Goal: Task Accomplishment & Management: Complete application form

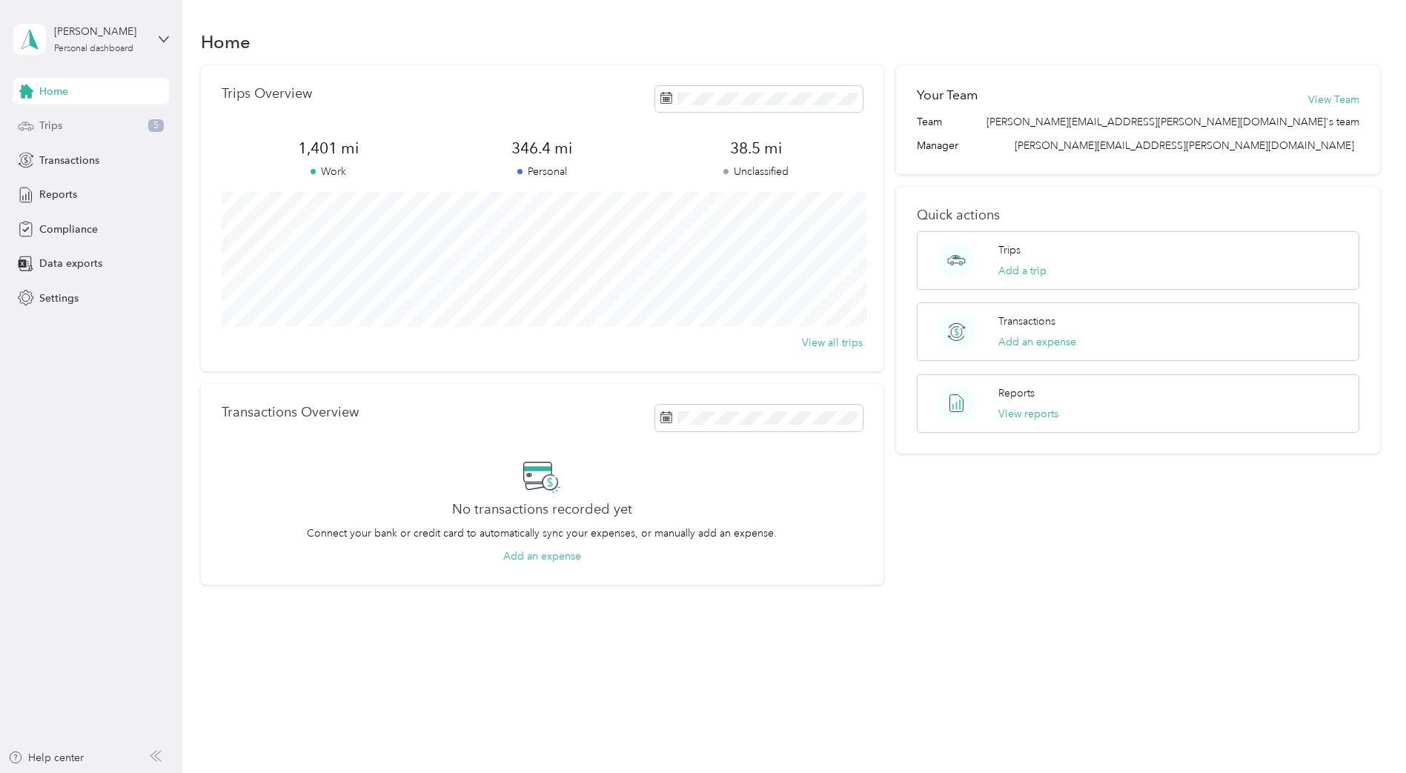
click at [72, 133] on div "Trips 5" at bounding box center [91, 126] width 156 height 27
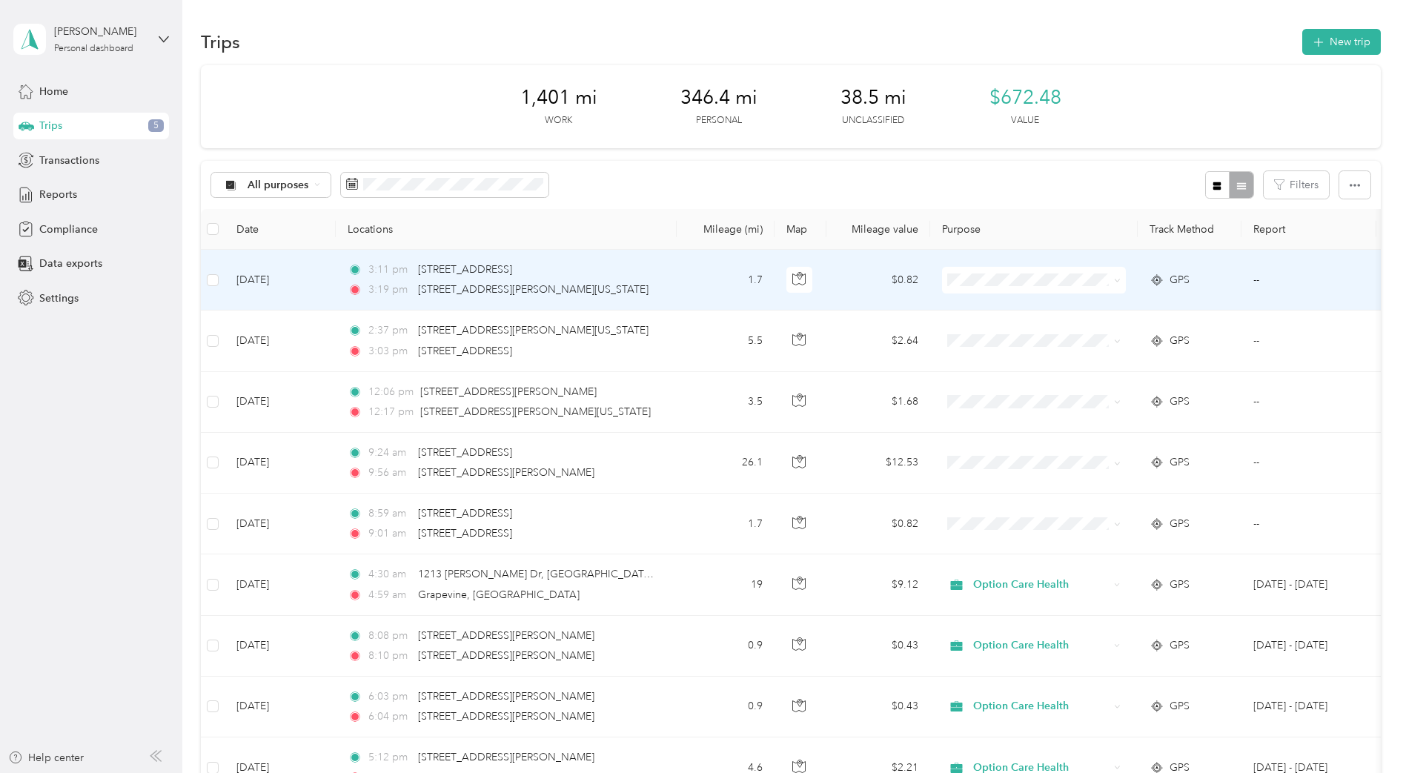
click at [1249, 280] on td "--" at bounding box center [1309, 280] width 135 height 61
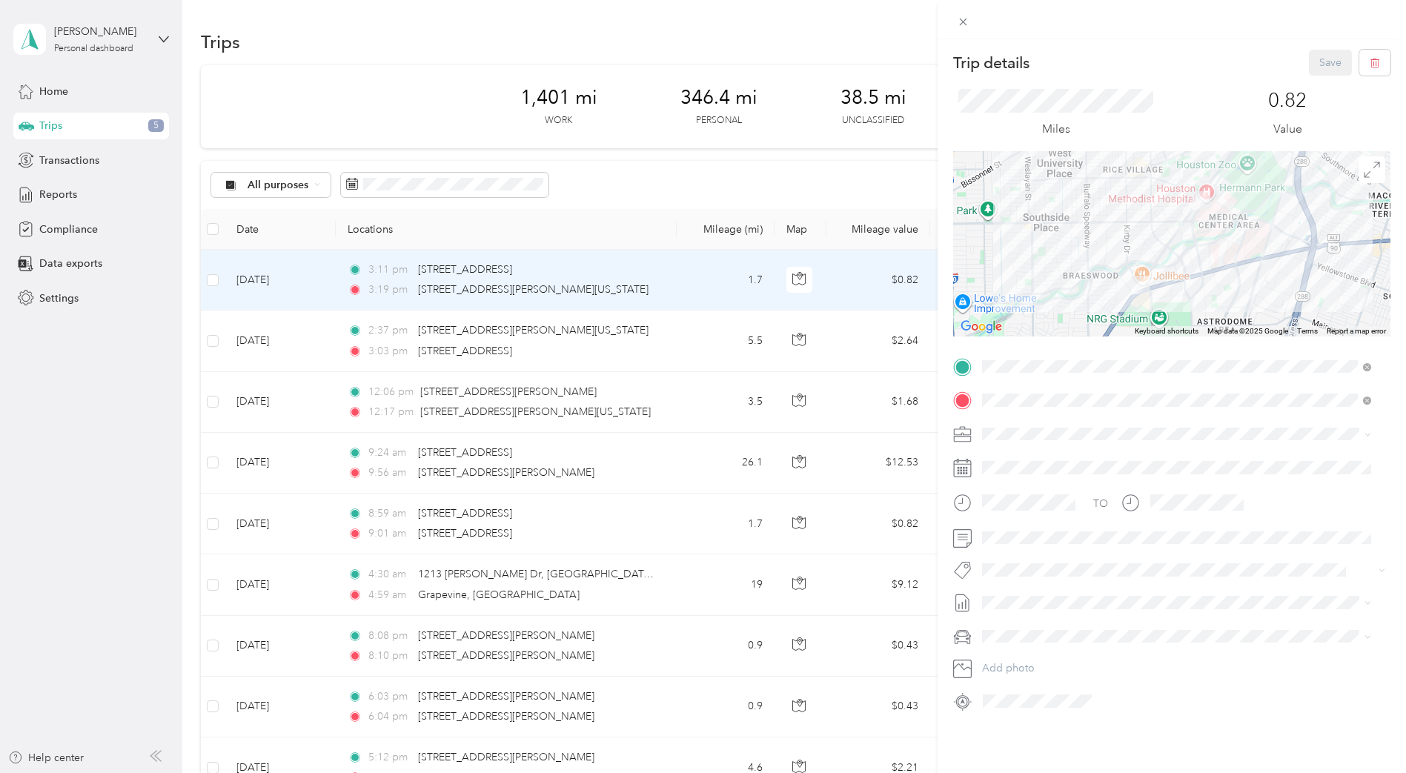
click at [1185, 68] on div "Trip details Save" at bounding box center [1171, 63] width 437 height 26
click at [538, 276] on div "Trip details Save This trip cannot be edited because it is either under review,…" at bounding box center [703, 386] width 1406 height 773
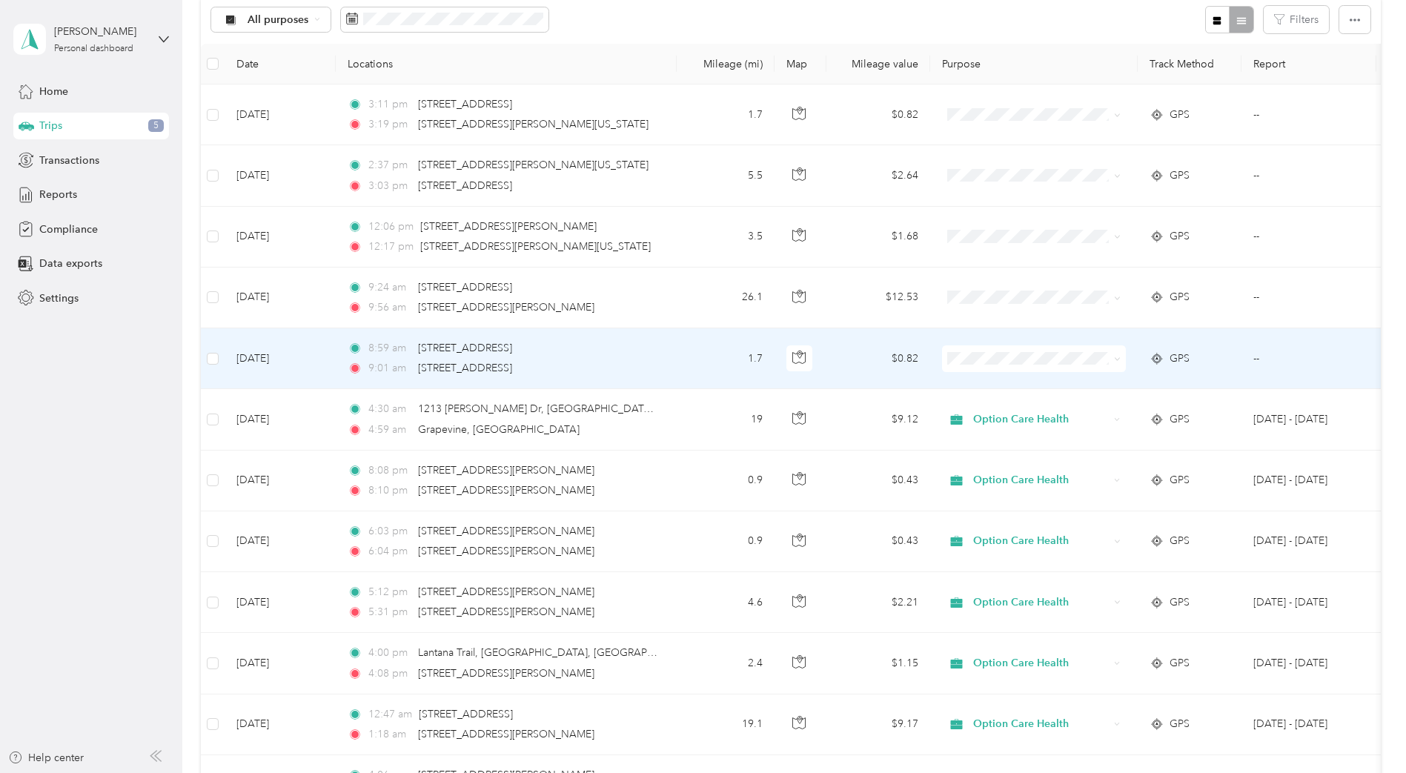
scroll to position [185, 0]
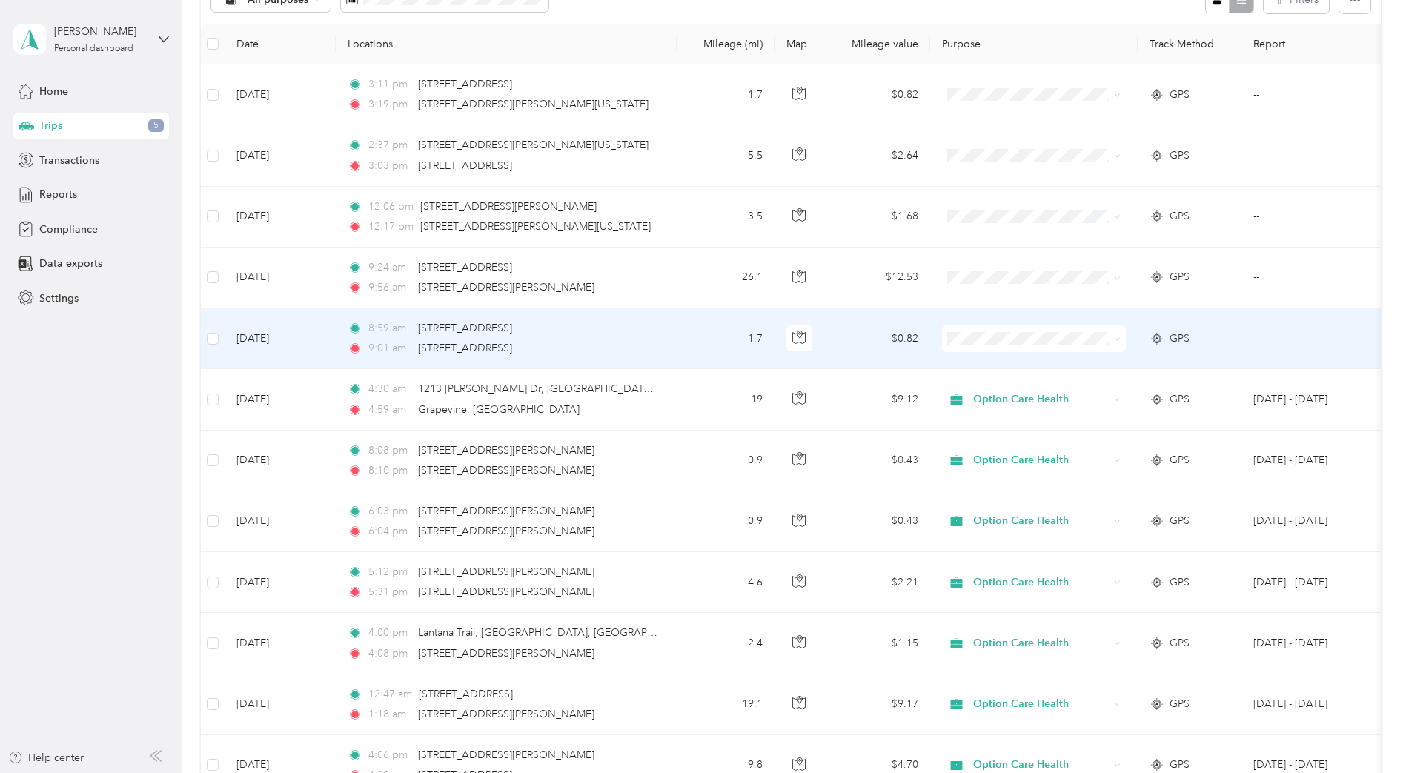
click at [1007, 367] on span "Option Care Health" at bounding box center [1047, 367] width 137 height 16
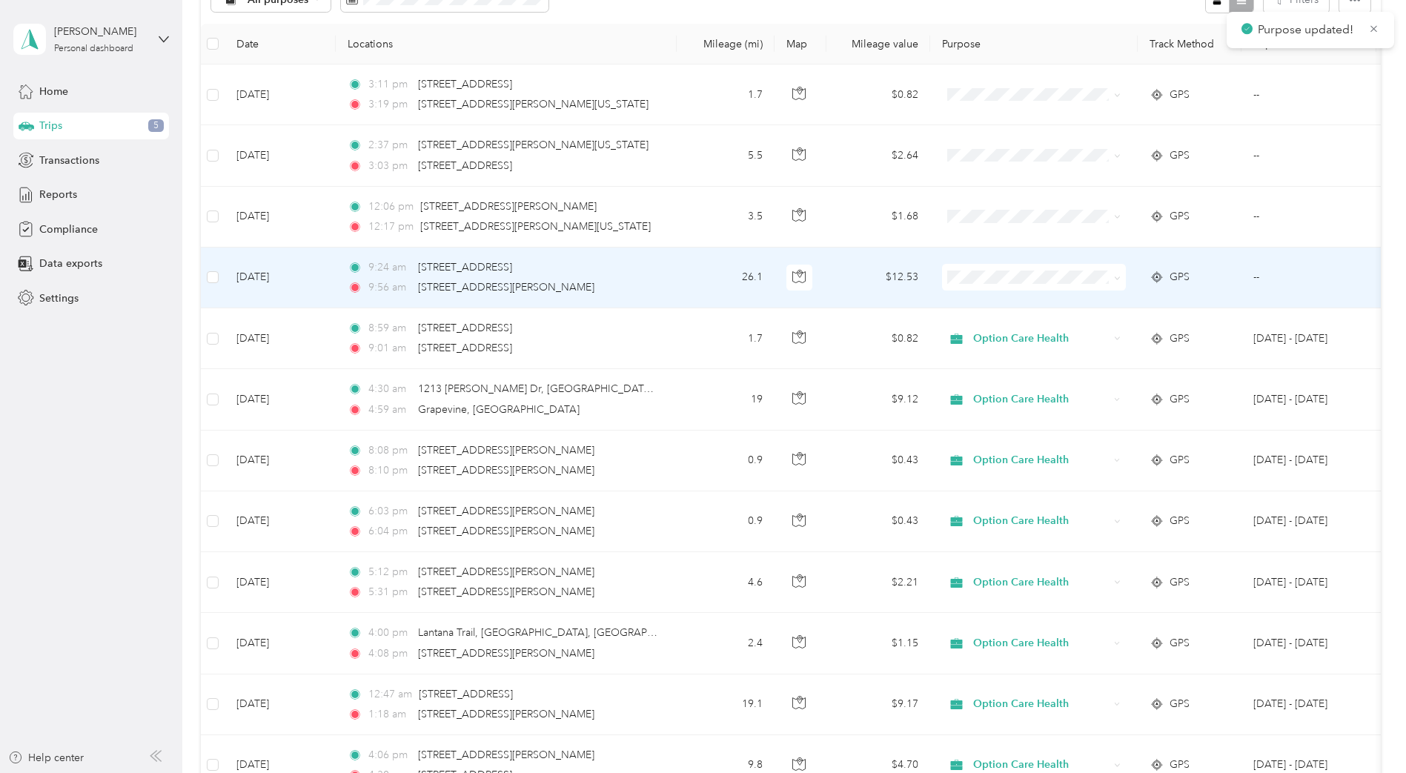
click at [993, 297] on span "Option Care Health" at bounding box center [1047, 305] width 137 height 16
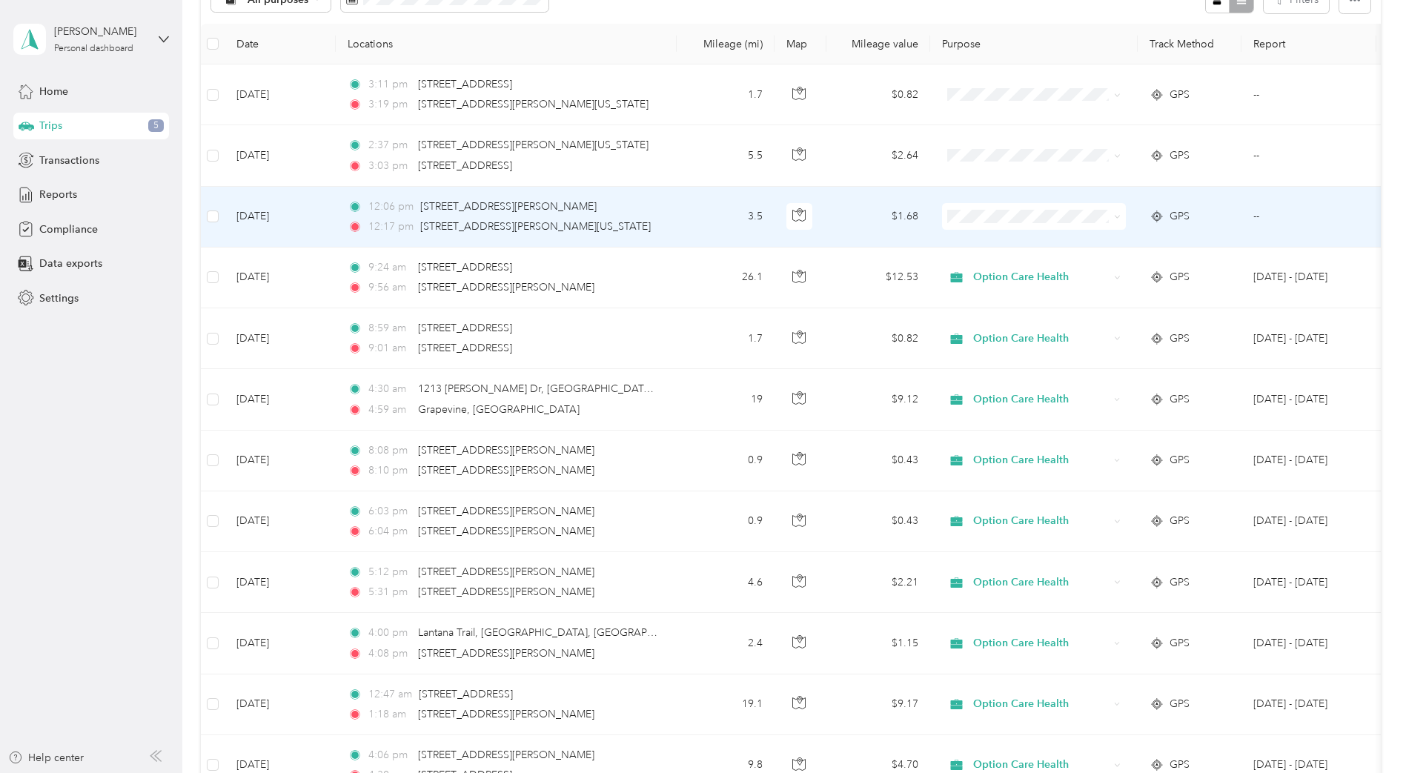
click at [993, 249] on ol "Option Care Health Personal" at bounding box center [1034, 257] width 184 height 52
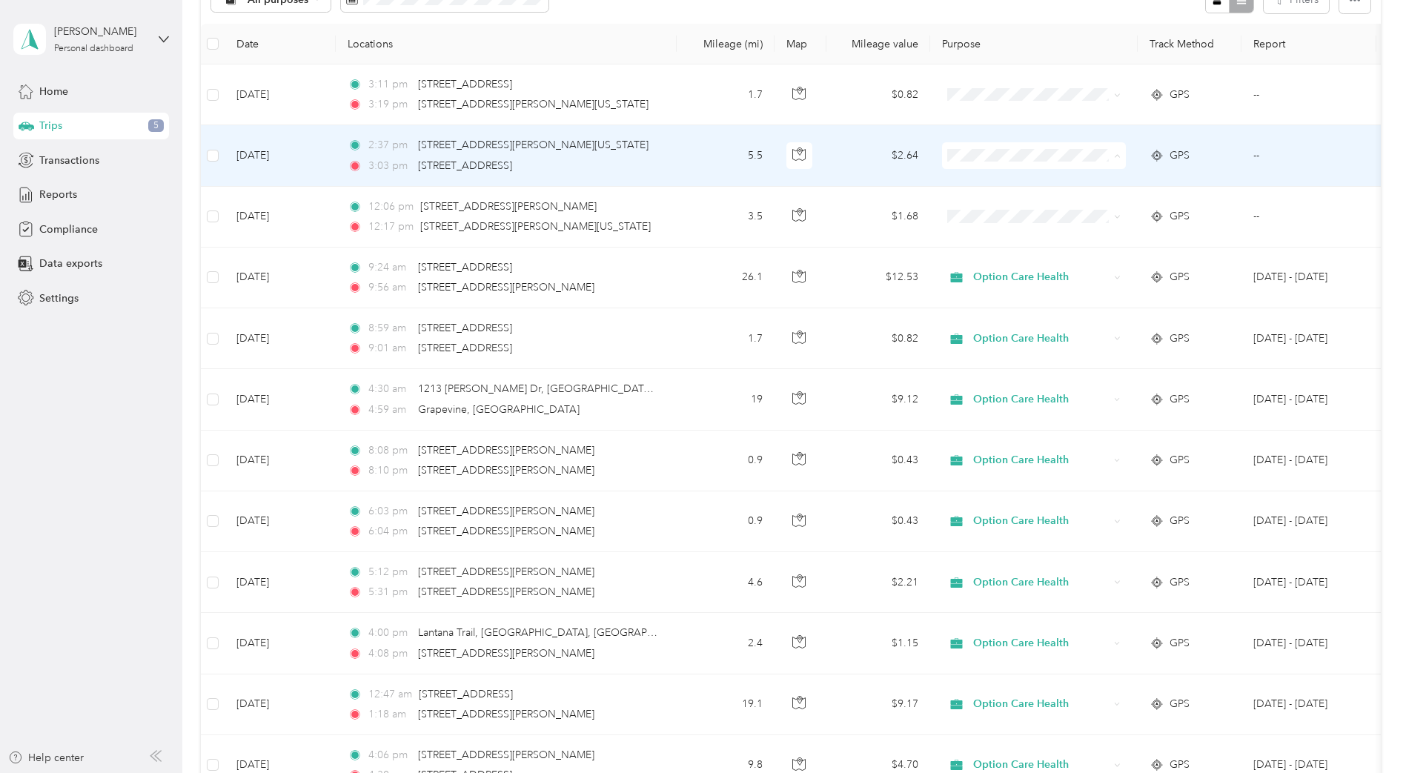
click at [986, 176] on span "Option Care Health" at bounding box center [1047, 184] width 137 height 16
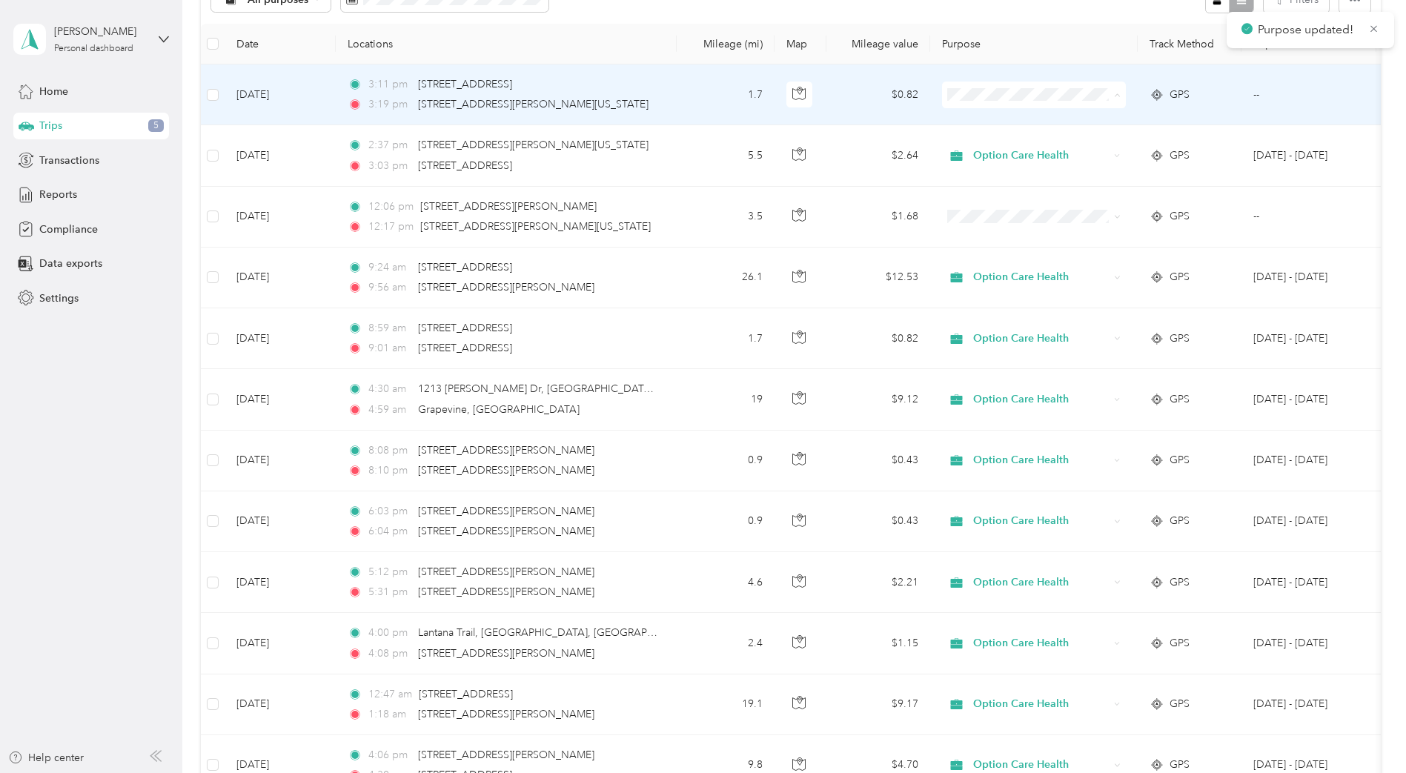
click at [980, 117] on span "Option Care Health" at bounding box center [1047, 123] width 137 height 16
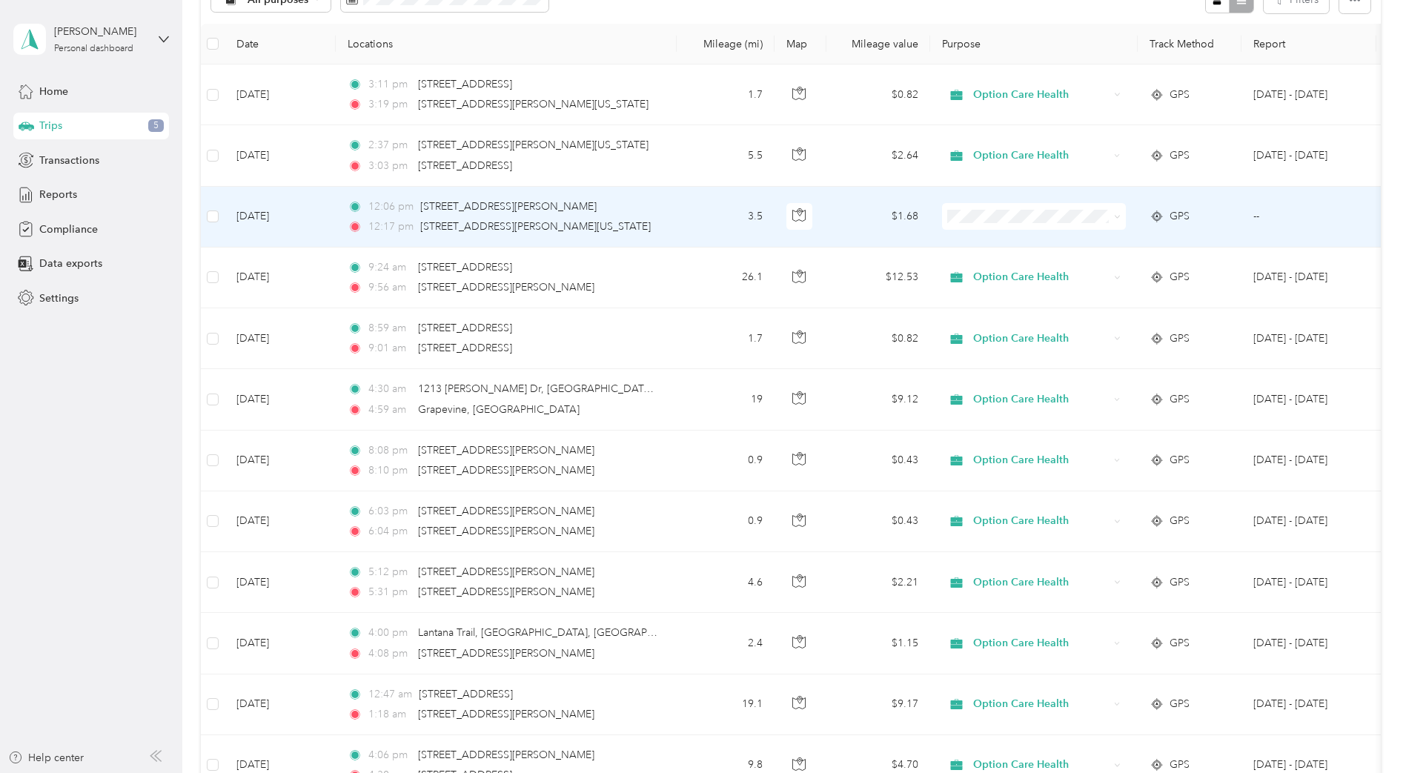
click at [1003, 235] on li "Option Care Health" at bounding box center [1034, 244] width 184 height 26
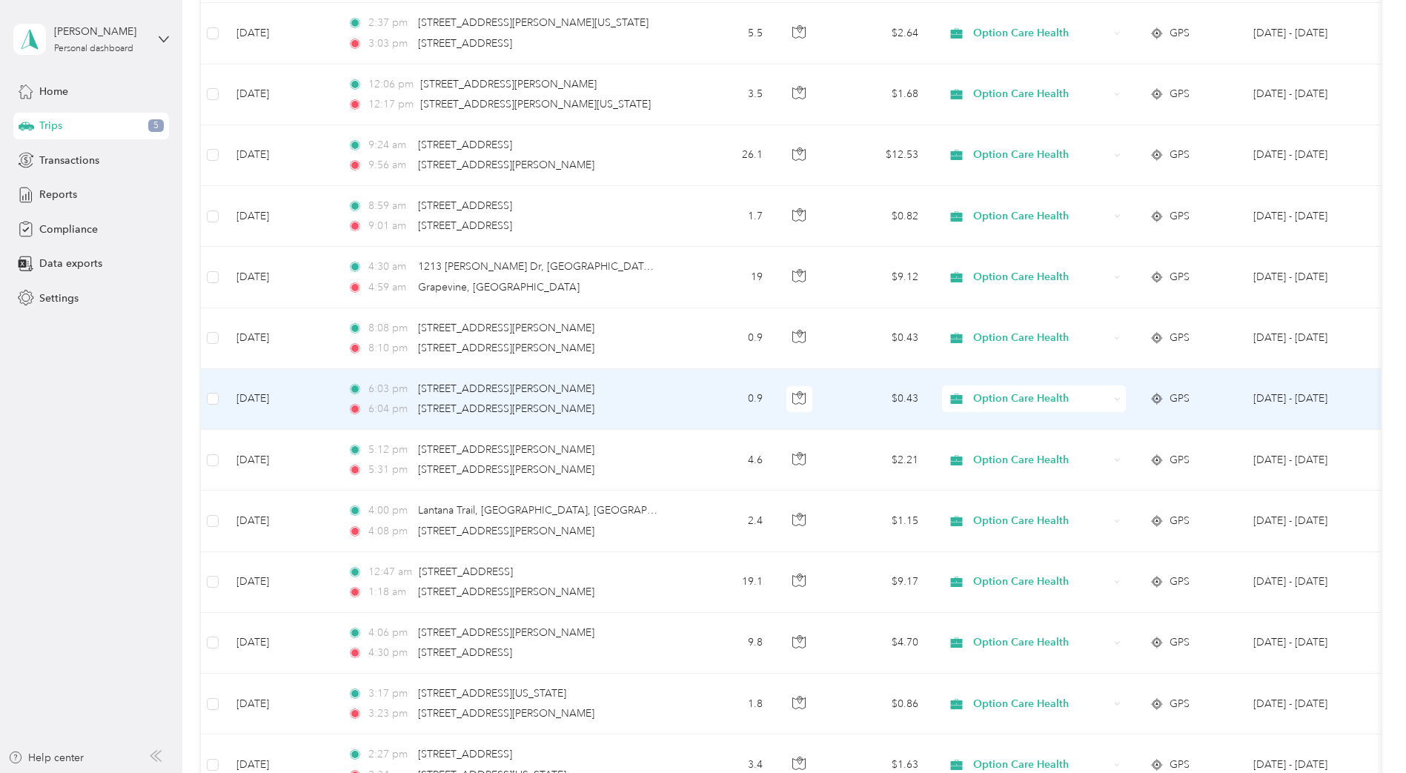
scroll to position [0, 0]
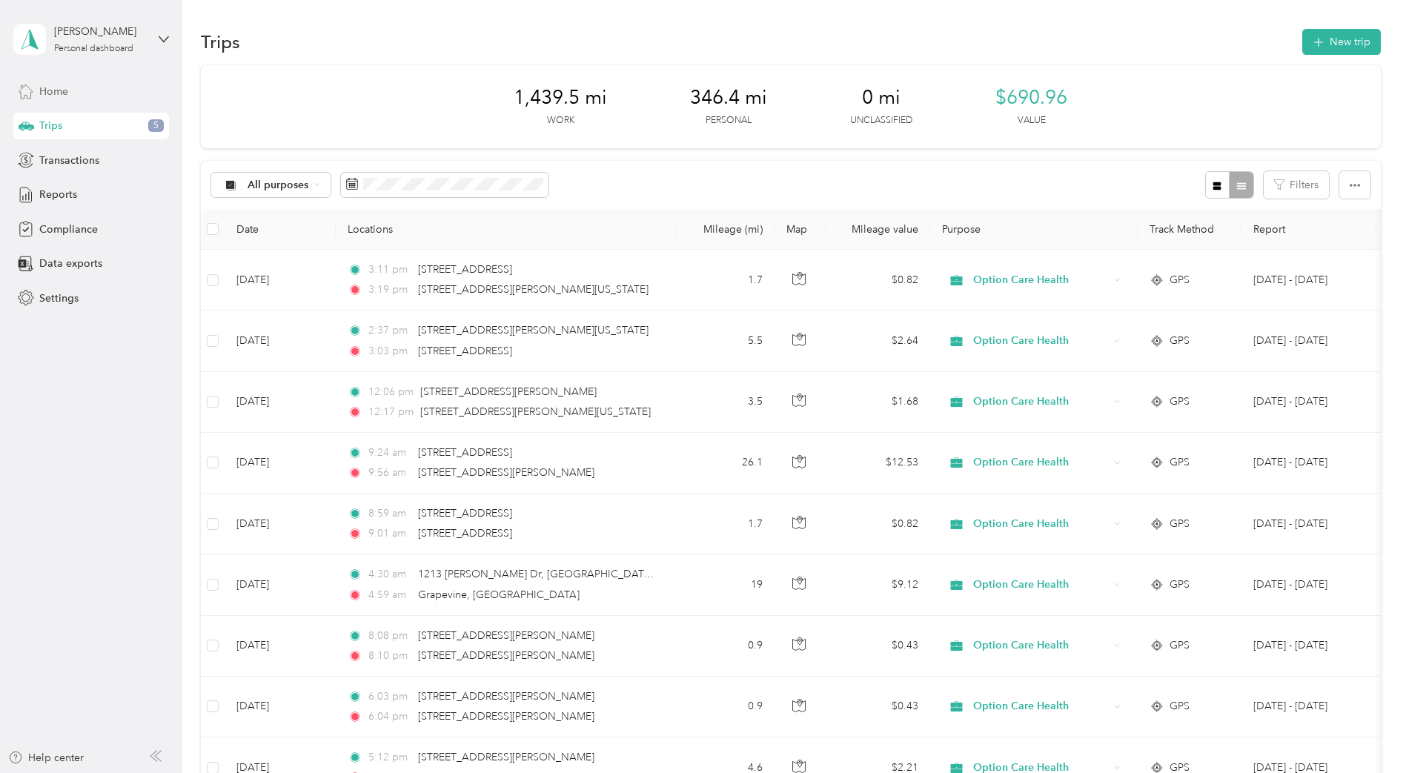
click at [59, 93] on span "Home" at bounding box center [53, 92] width 29 height 16
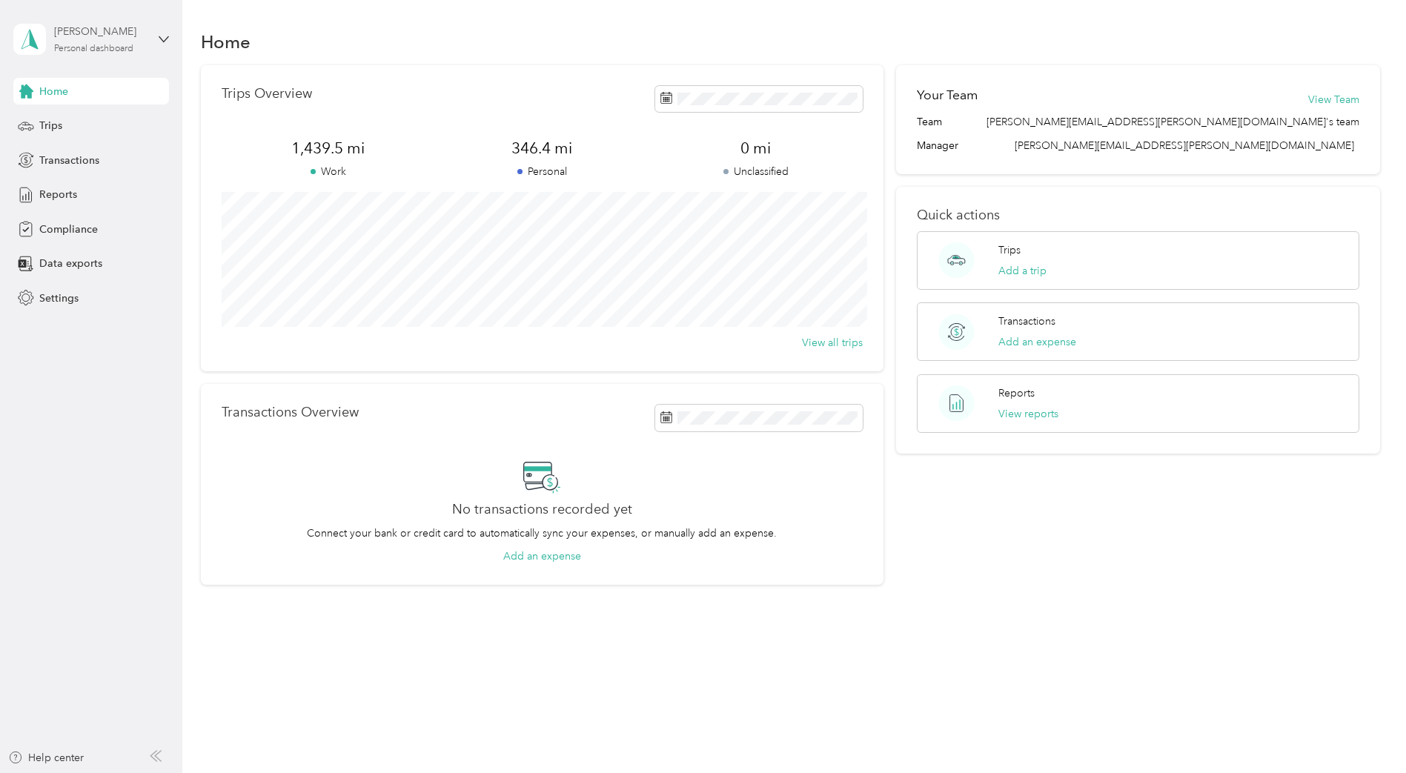
click at [90, 44] on div "Personal dashboard" at bounding box center [93, 48] width 79 height 9
click at [74, 124] on div "Trips" at bounding box center [91, 126] width 156 height 27
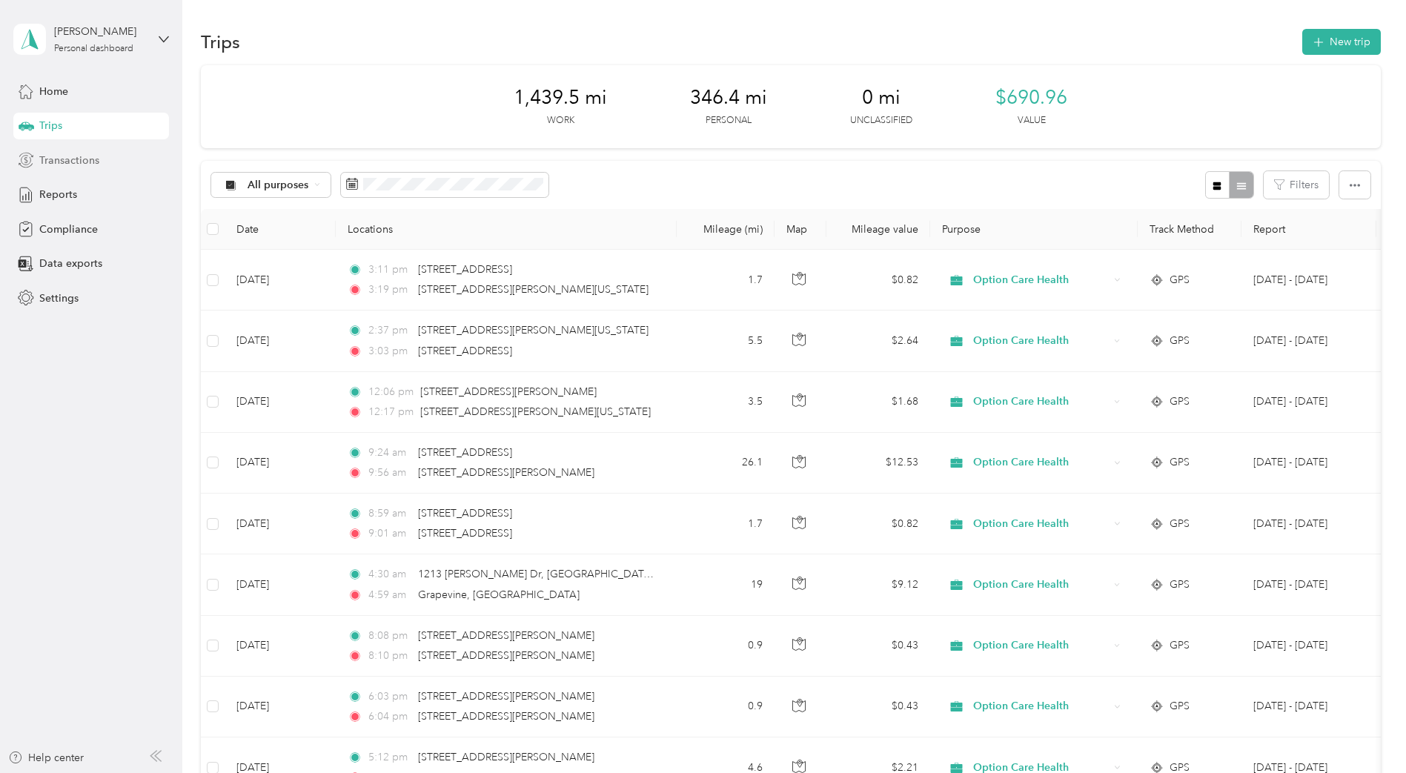
click at [69, 160] on span "Transactions" at bounding box center [69, 161] width 60 height 16
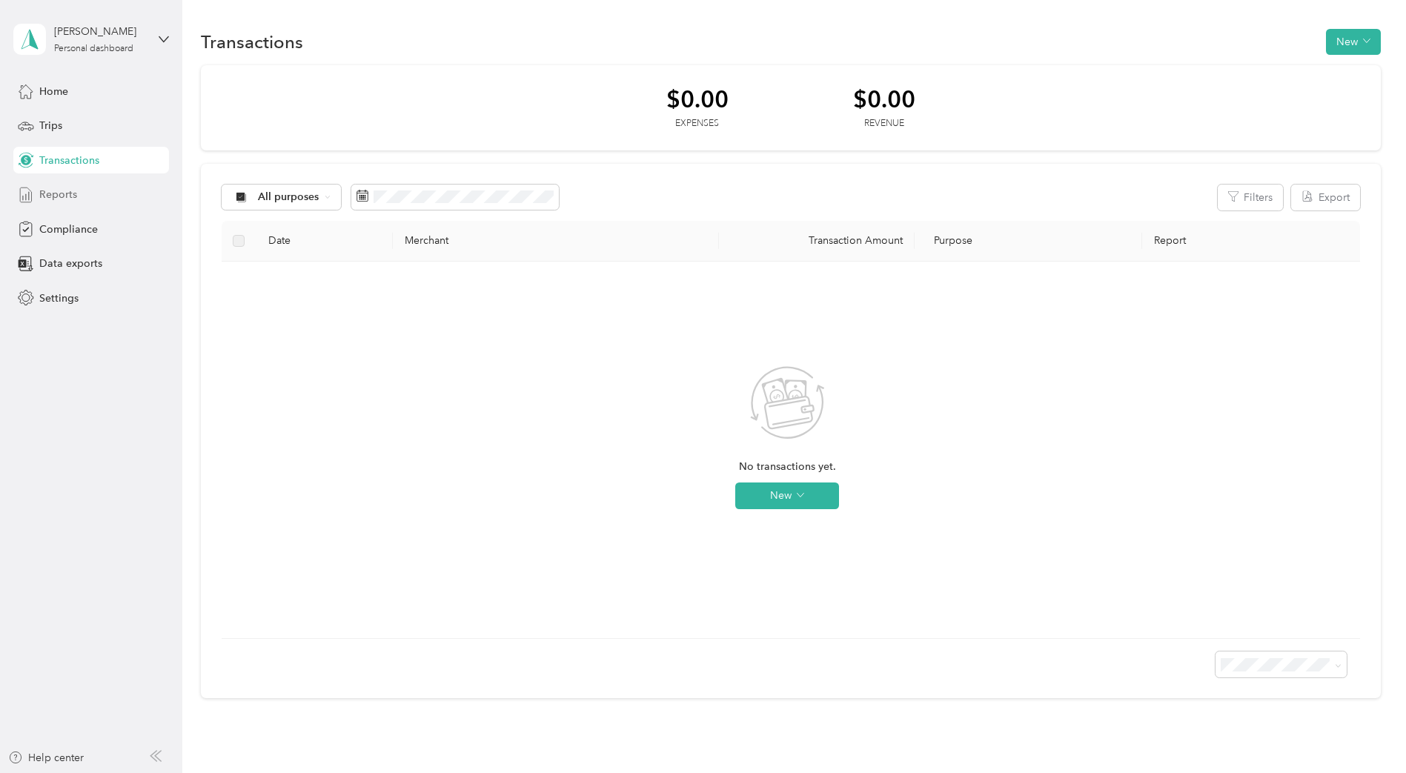
click at [83, 200] on div "Reports" at bounding box center [91, 195] width 156 height 27
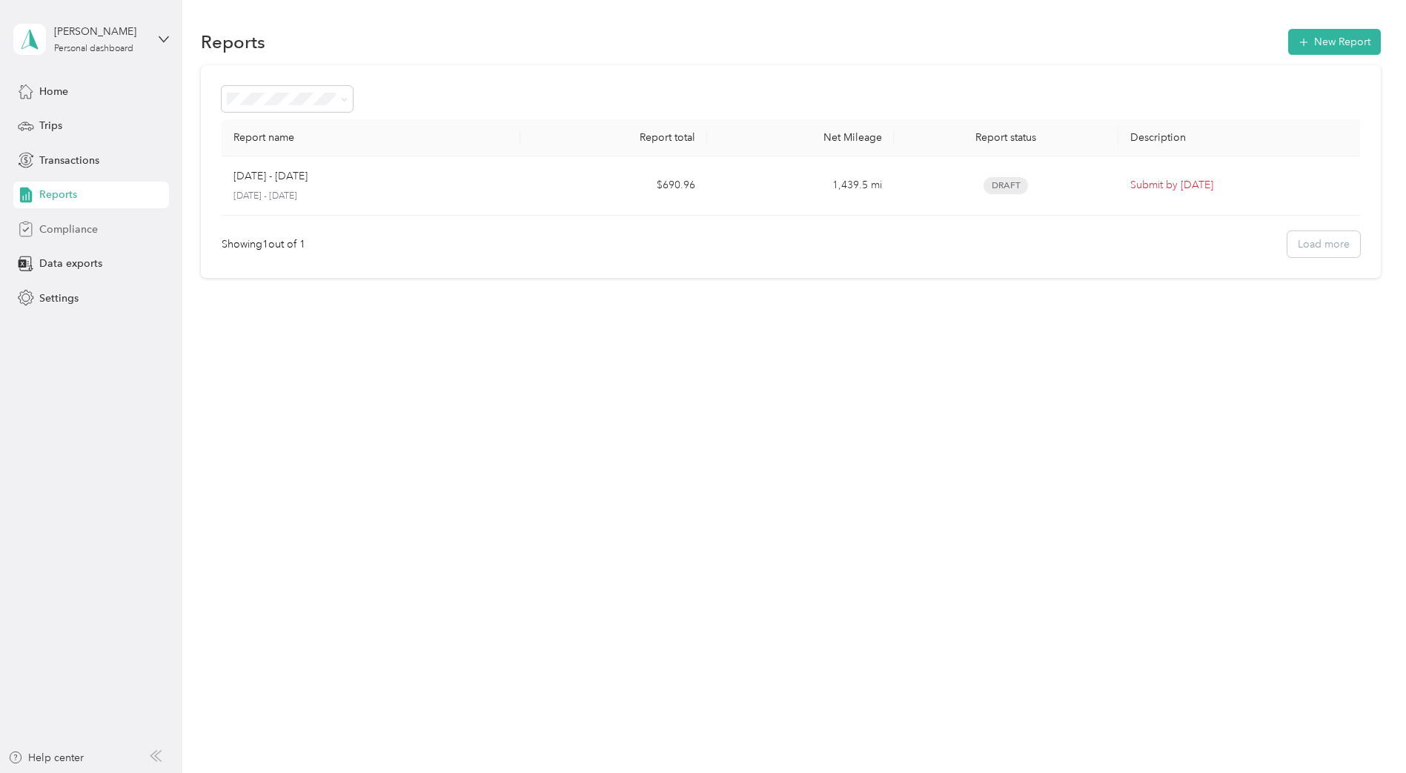
click at [85, 224] on span "Compliance" at bounding box center [68, 230] width 59 height 16
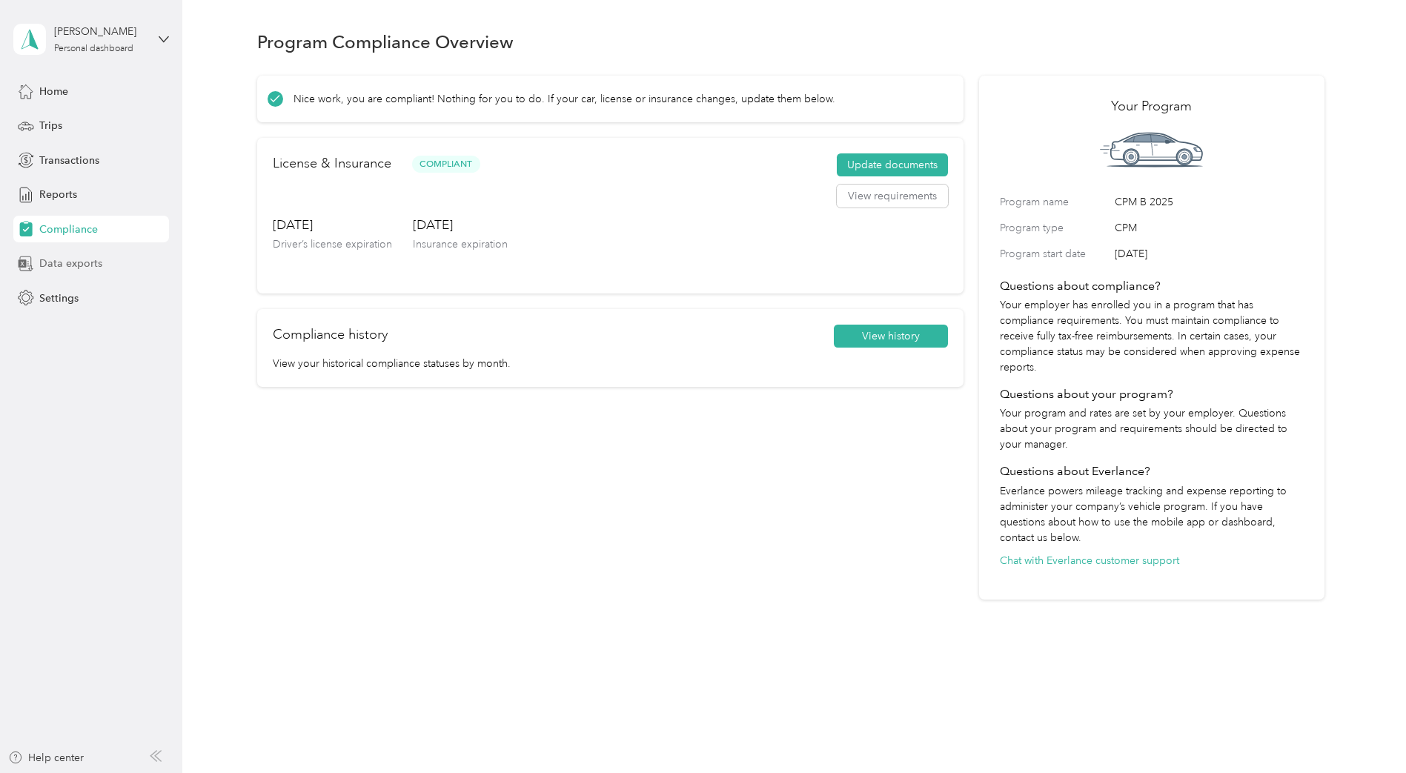
click at [96, 258] on span "Data exports" at bounding box center [70, 264] width 63 height 16
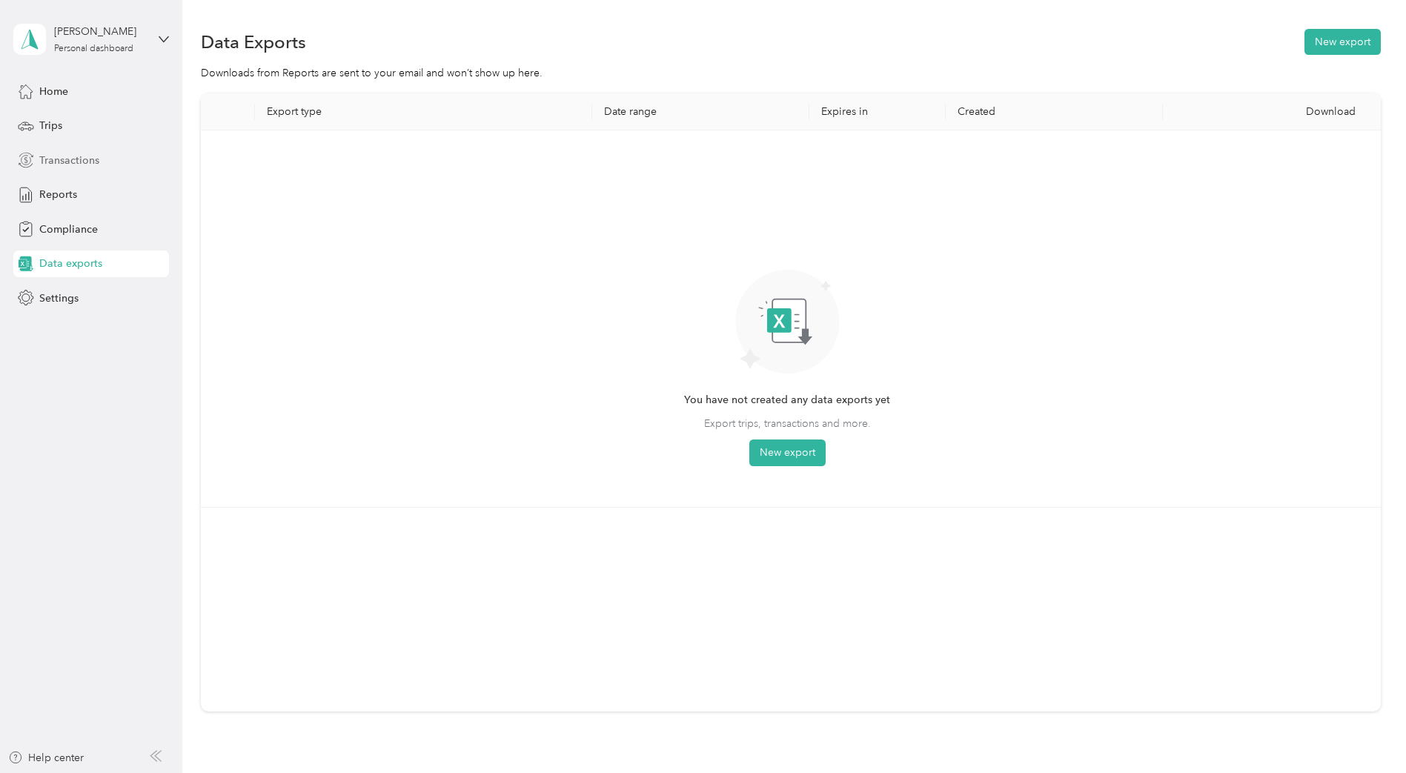
click at [57, 168] on div "Transactions" at bounding box center [91, 160] width 156 height 27
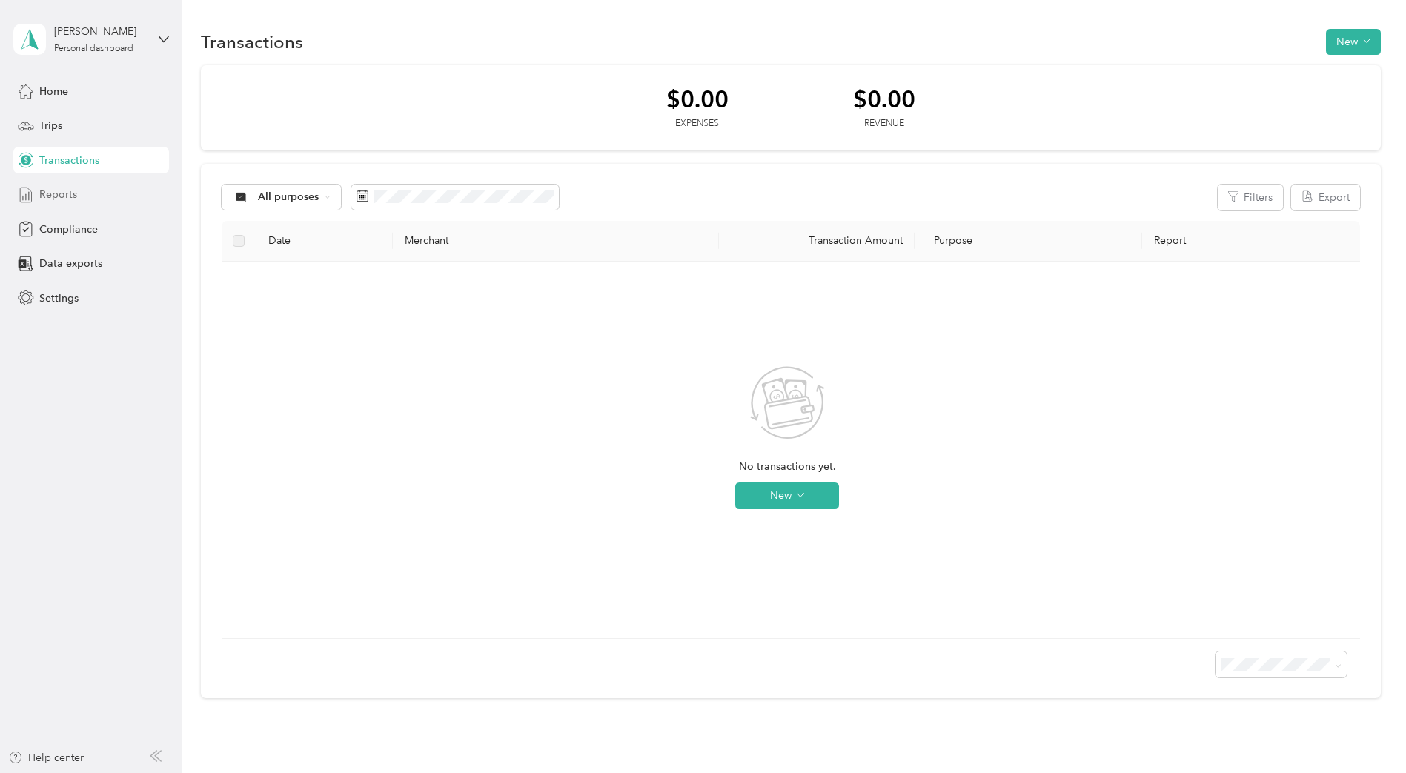
click at [67, 191] on span "Reports" at bounding box center [58, 195] width 38 height 16
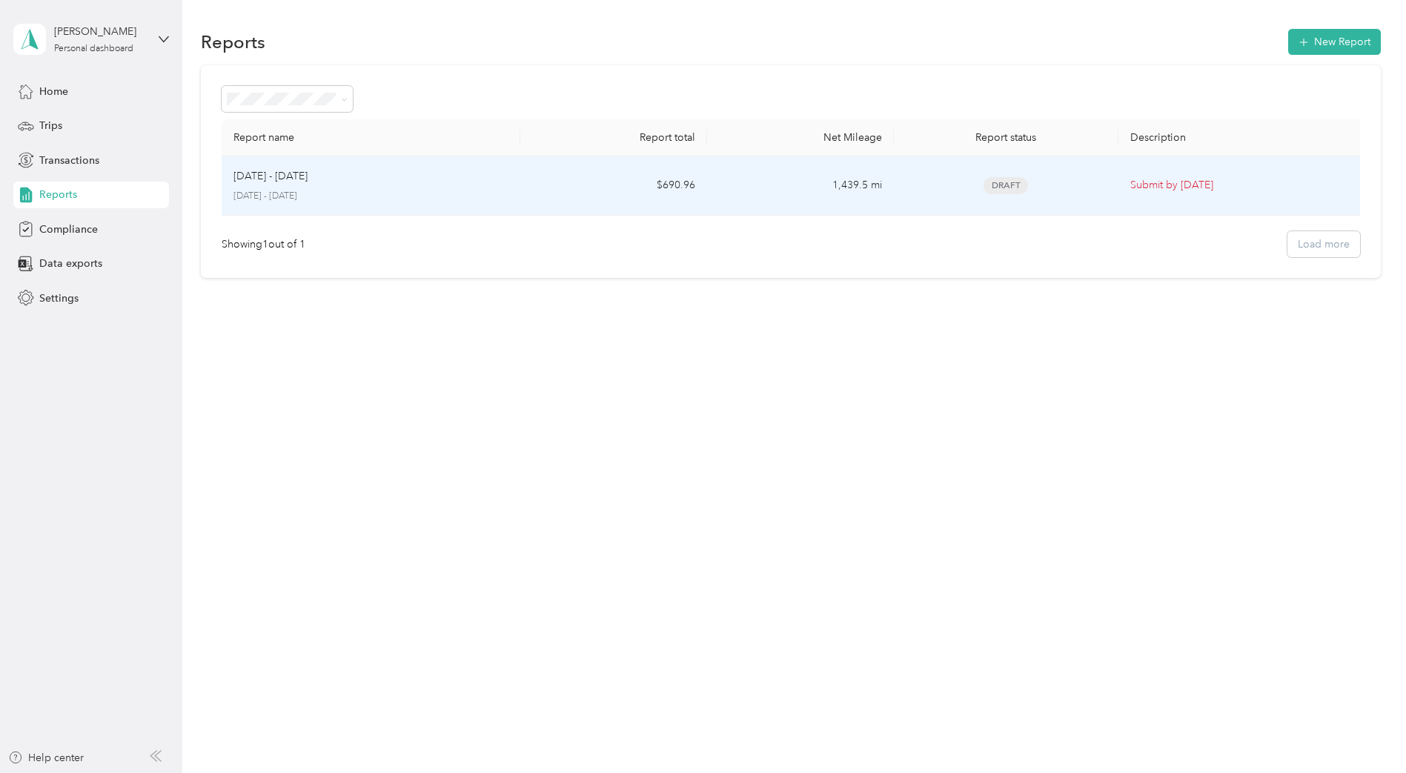
click at [360, 181] on div "[DATE] - [DATE]" at bounding box center [371, 176] width 275 height 16
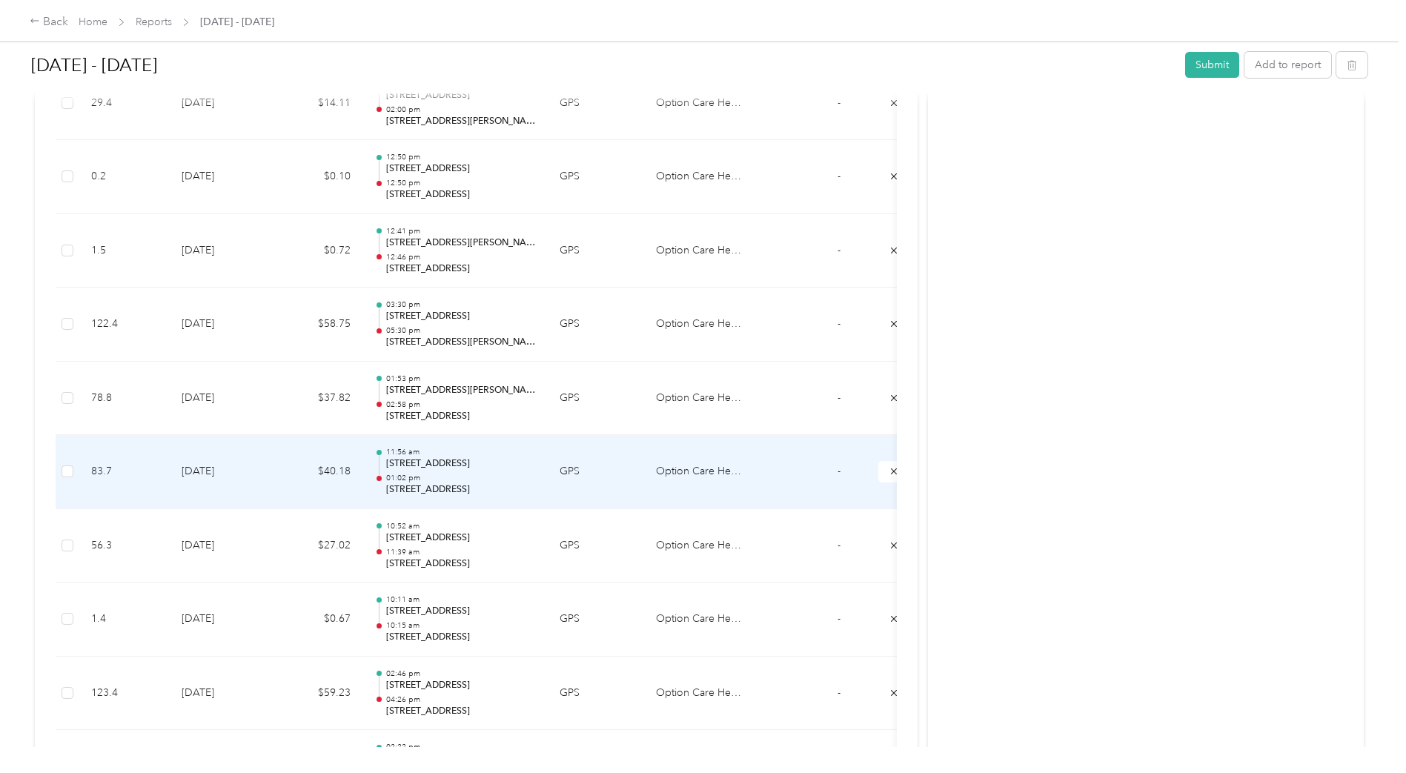
scroll to position [5672, 0]
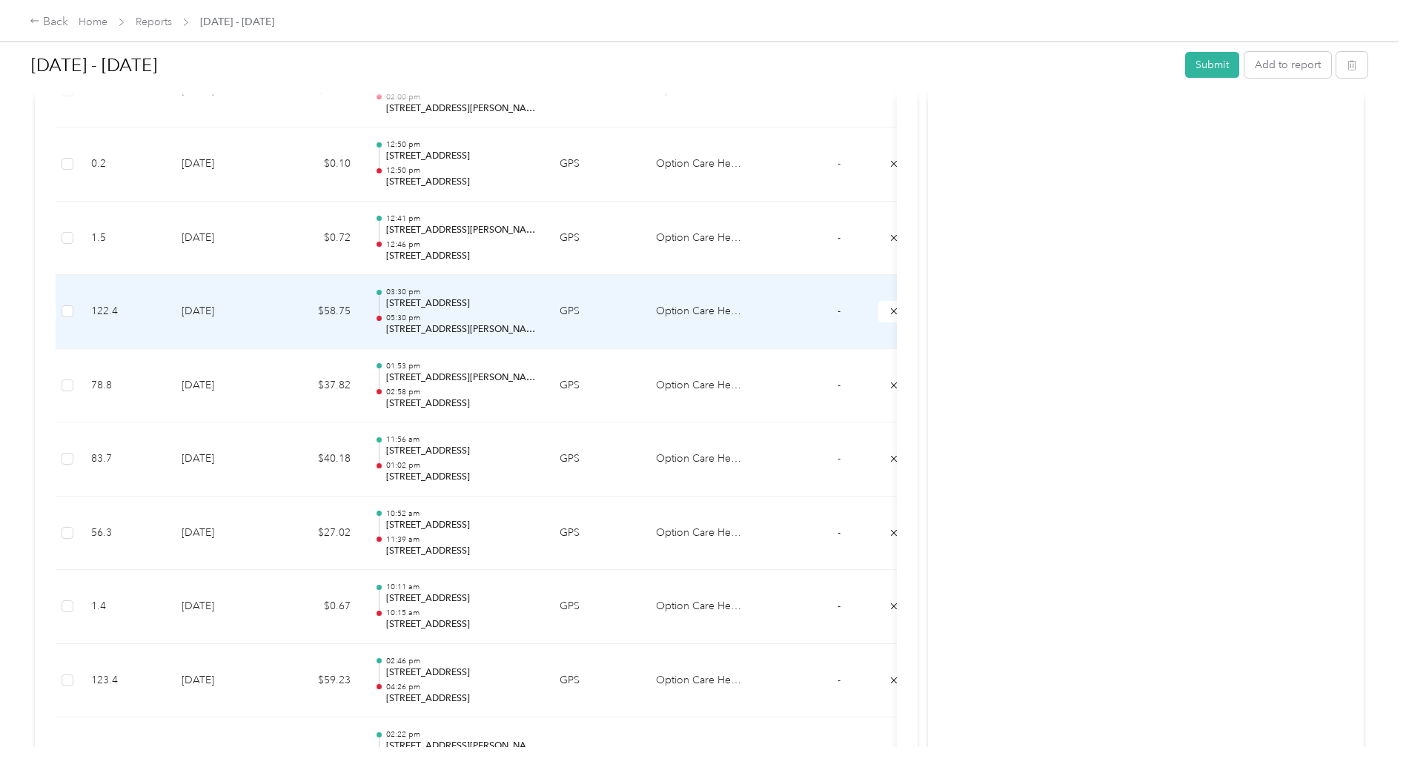
click at [431, 327] on p "[STREET_ADDRESS][PERSON_NAME]" at bounding box center [461, 329] width 150 height 13
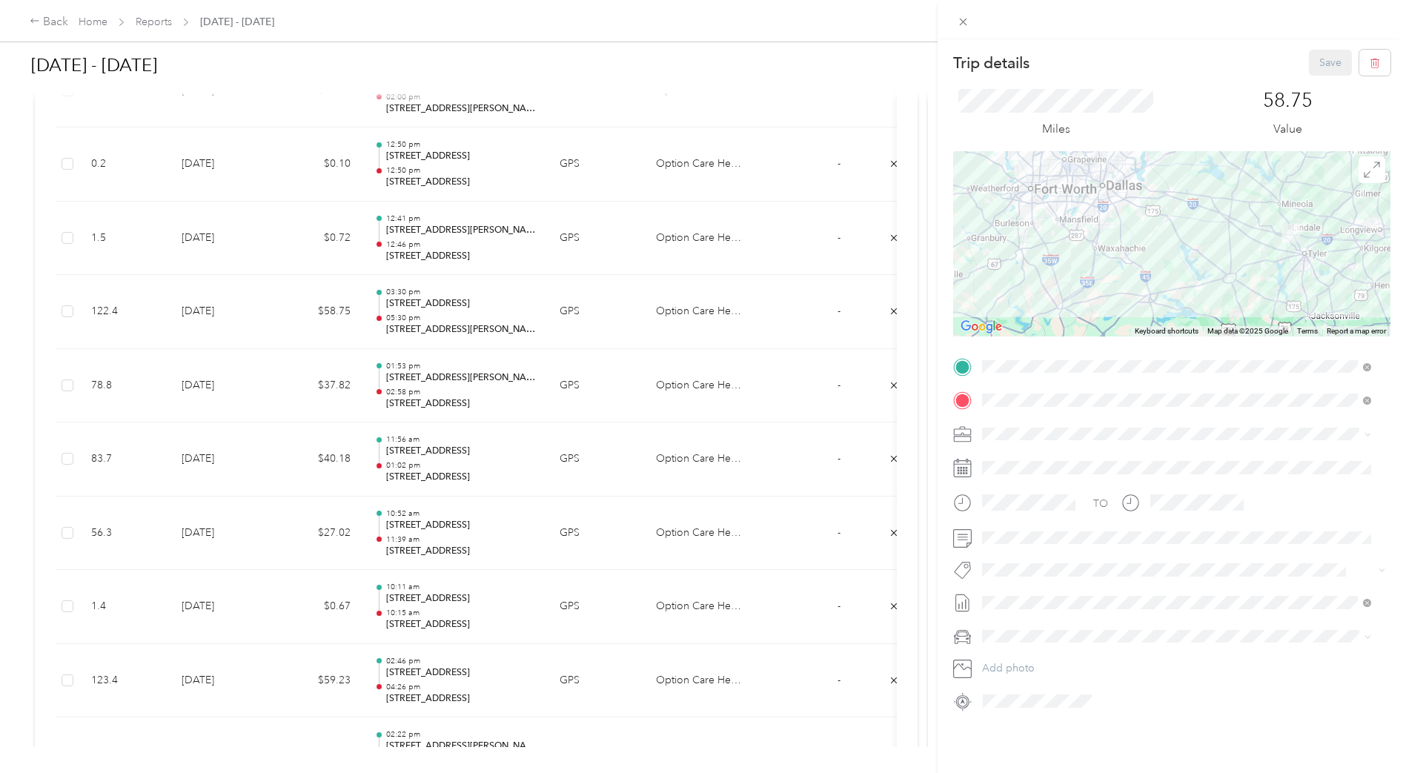
drag, startPoint x: 1148, startPoint y: 288, endPoint x: 1076, endPoint y: 243, distance: 84.6
click at [1076, 243] on div at bounding box center [1171, 243] width 437 height 185
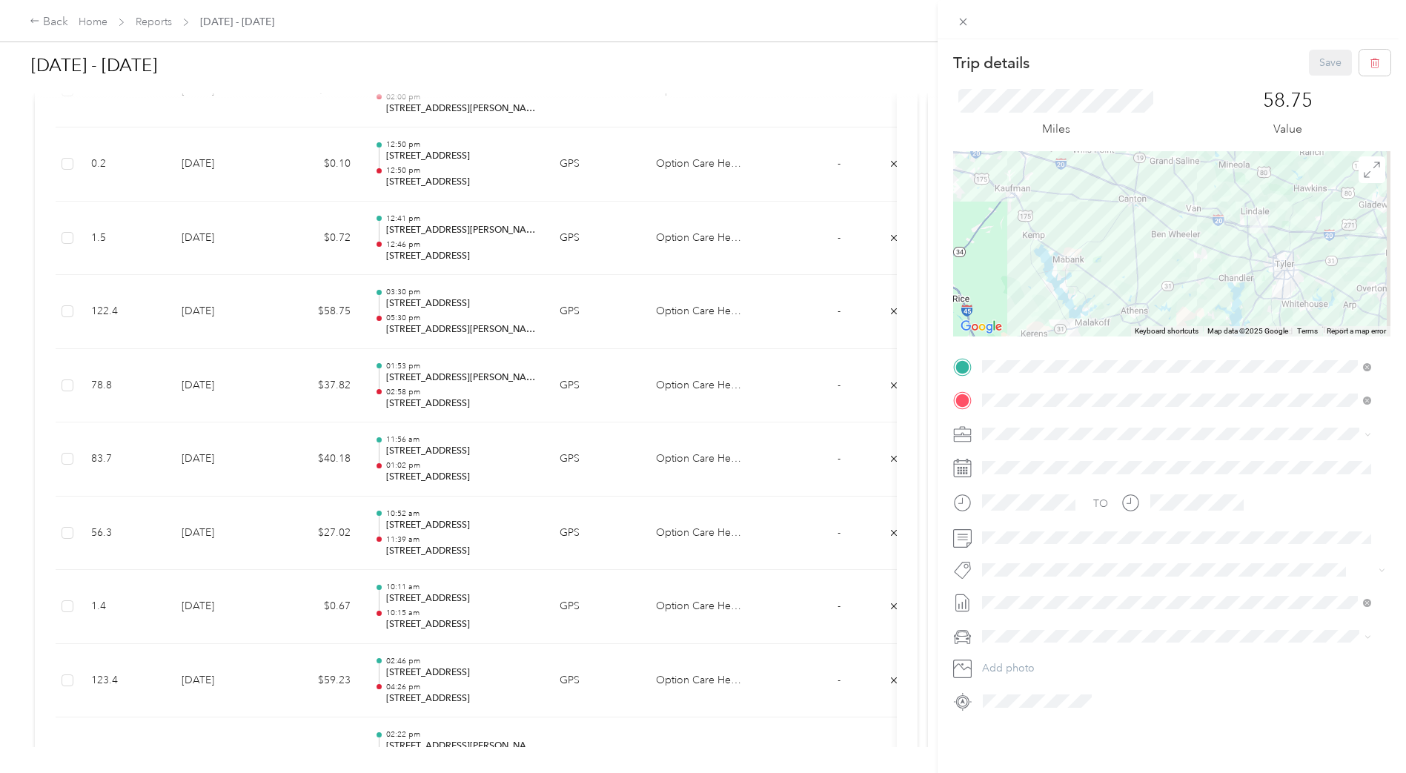
drag, startPoint x: 1262, startPoint y: 231, endPoint x: 1205, endPoint y: 282, distance: 77.2
click at [1205, 289] on div at bounding box center [1171, 243] width 437 height 185
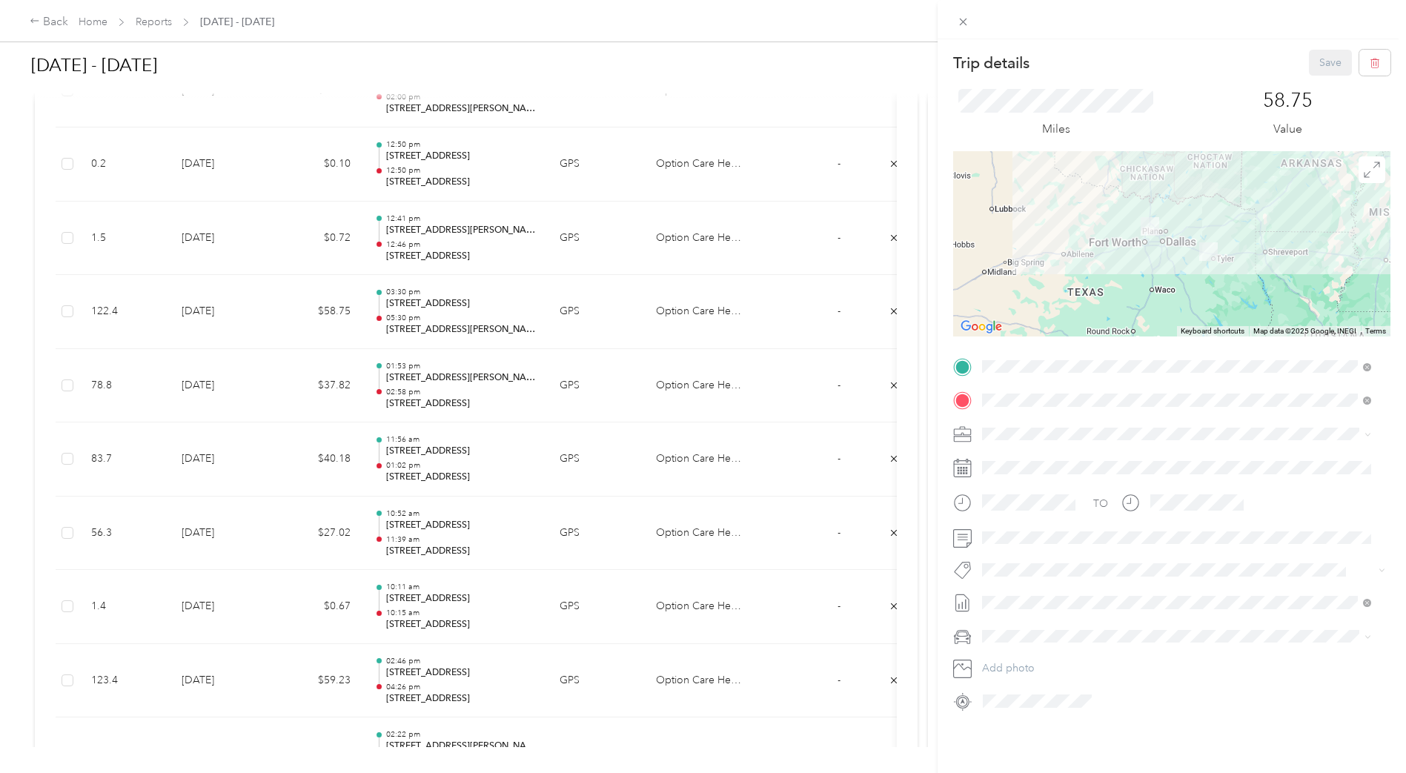
click at [552, 441] on div "Trip details Save This trip cannot be edited because it is either under review,…" at bounding box center [703, 386] width 1406 height 773
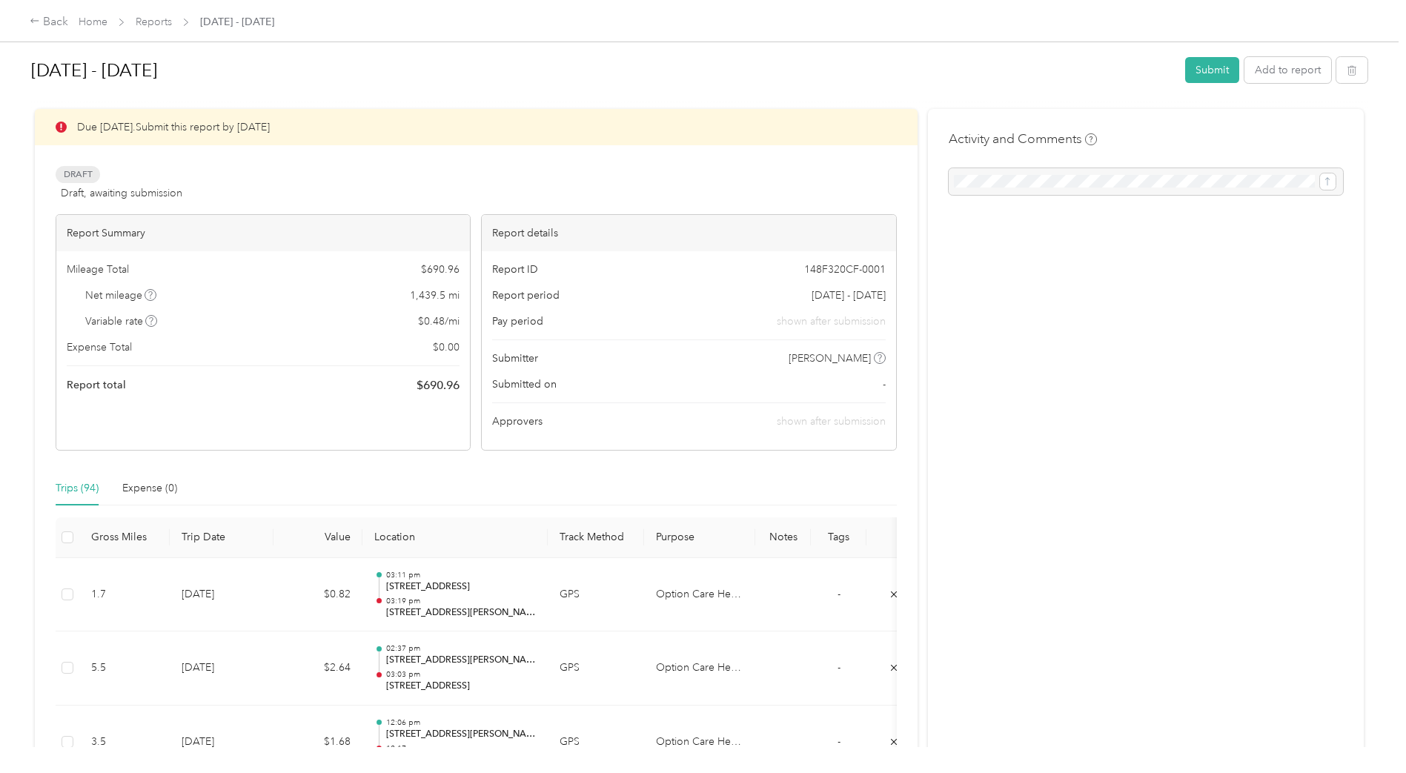
scroll to position [0, 0]
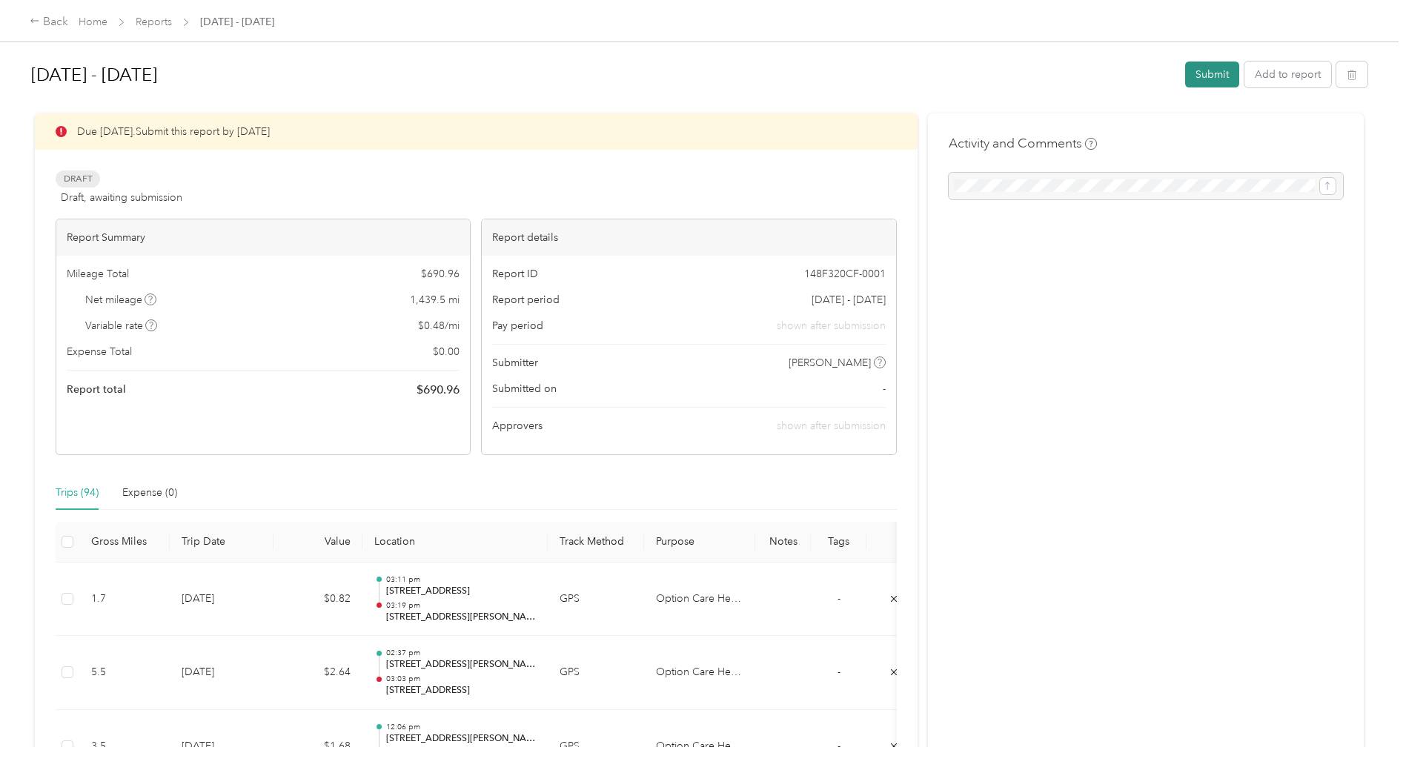
click at [1200, 76] on button "Submit" at bounding box center [1212, 75] width 54 height 26
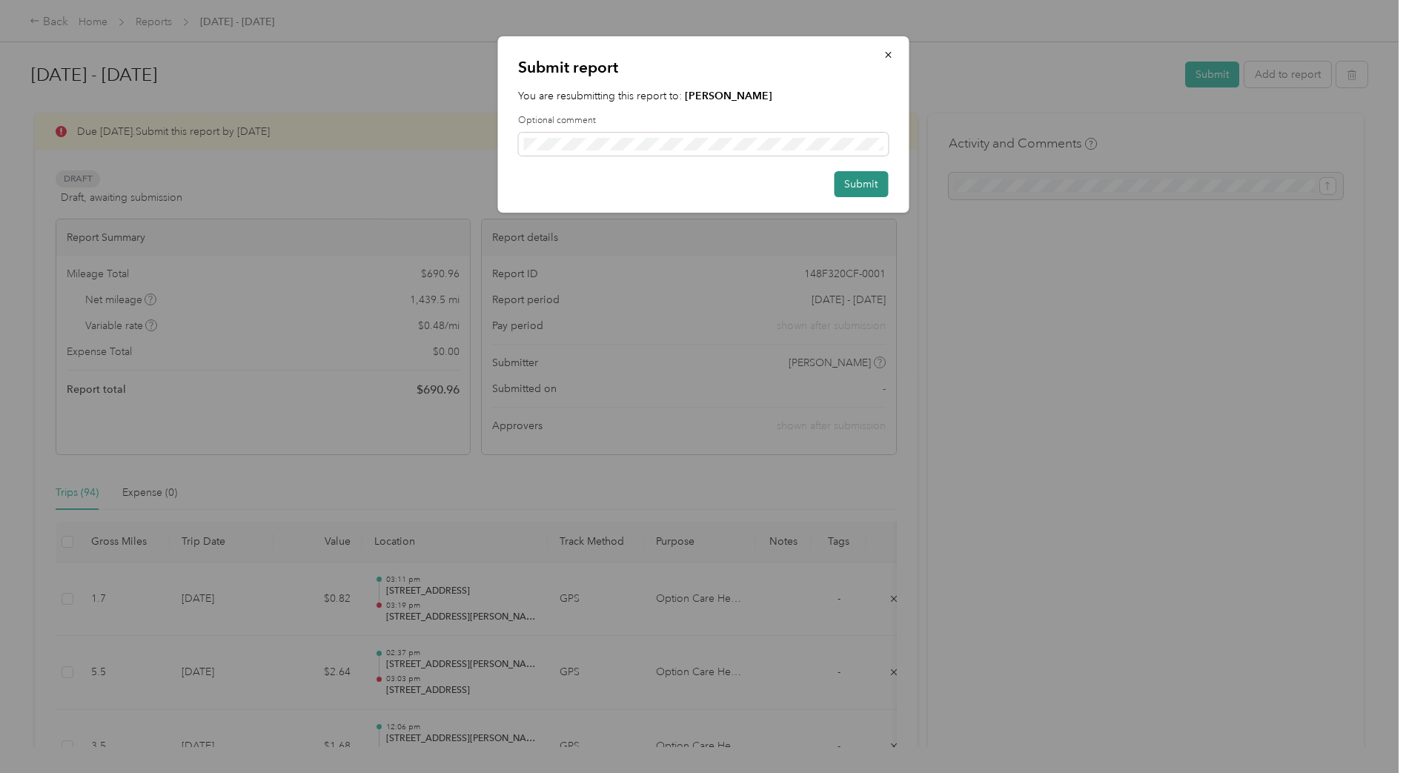
click at [847, 187] on button "Submit" at bounding box center [861, 184] width 54 height 26
